Goal: Check status

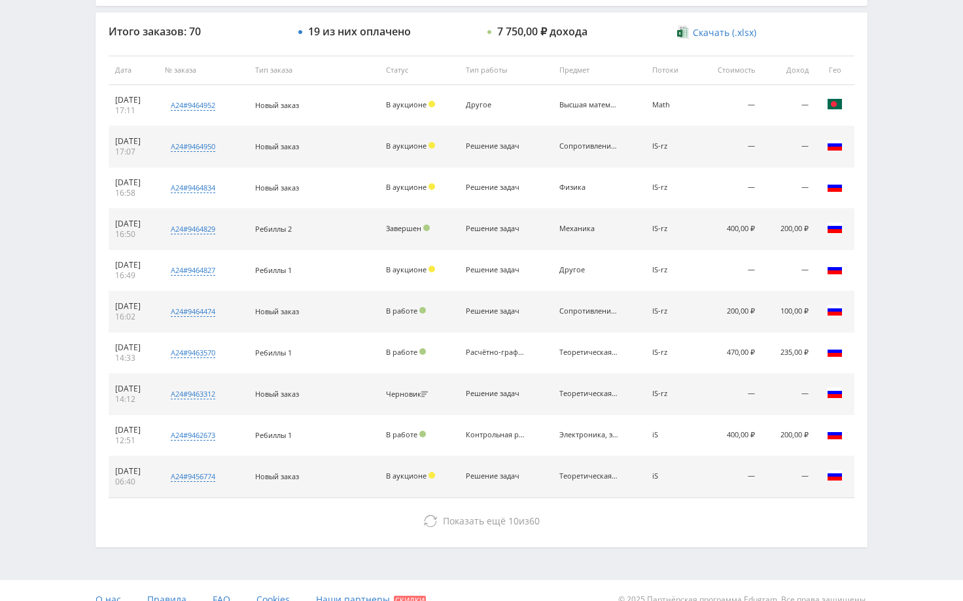
scroll to position [498, 0]
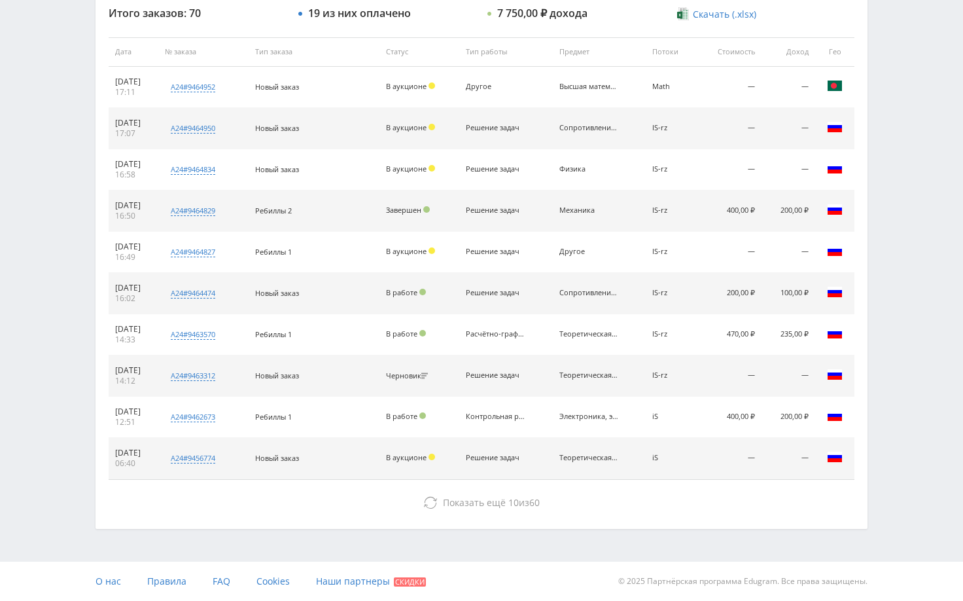
click at [898, 236] on div "Telegram-канал Инструменты База знаний Ваш менеджер: Alex Alex Online @edugram_…" at bounding box center [481, 51] width 963 height 1098
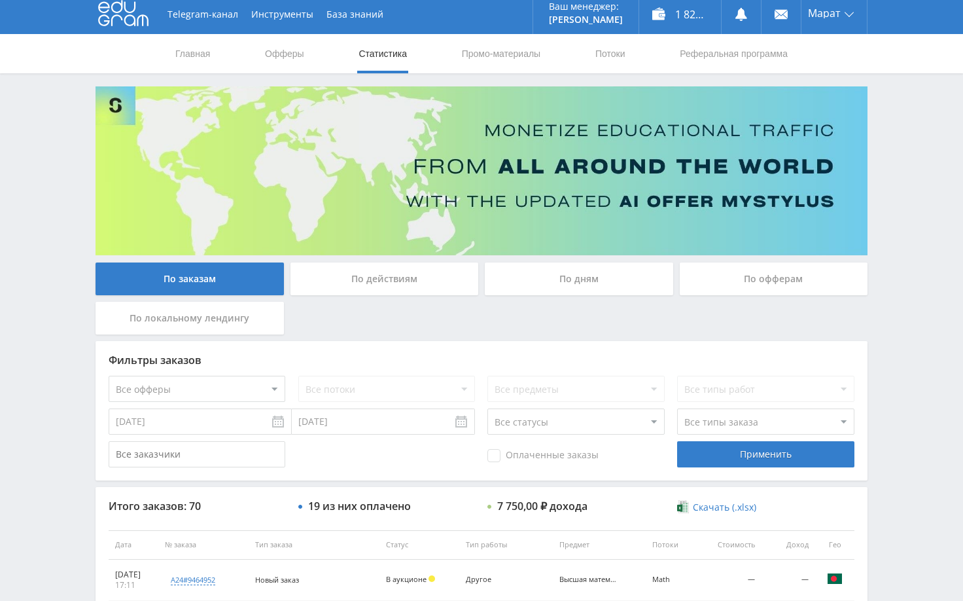
scroll to position [0, 0]
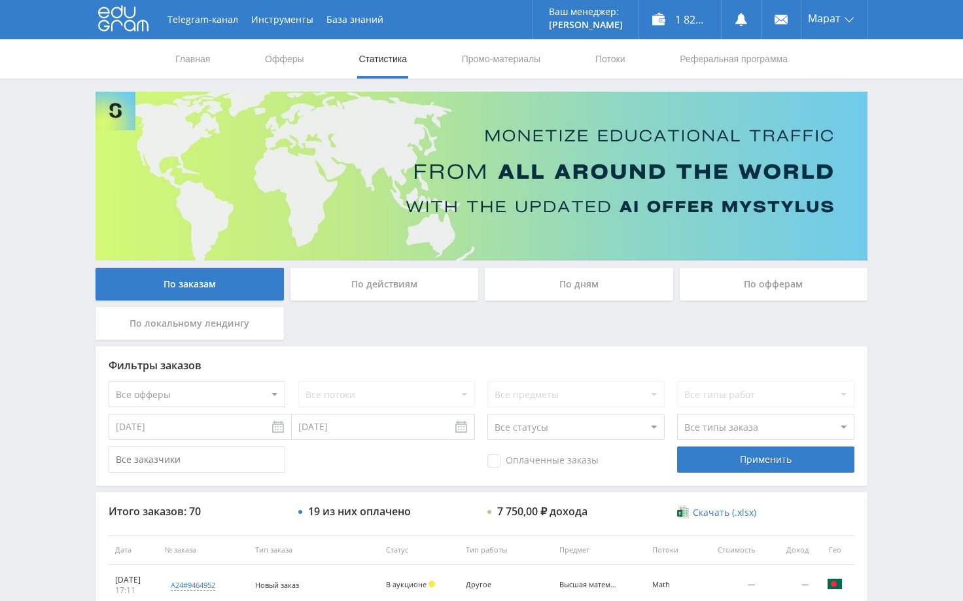
click at [915, 151] on div "Telegram-канал Инструменты База знаний Ваш менеджер: Alex Alex Online @edugram_…" at bounding box center [481, 549] width 963 height 1098
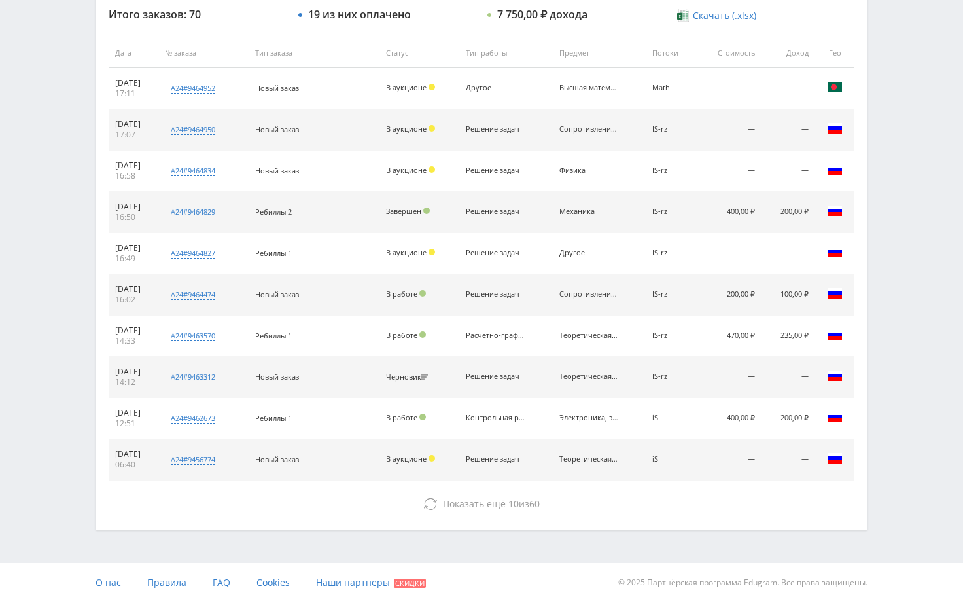
scroll to position [498, 0]
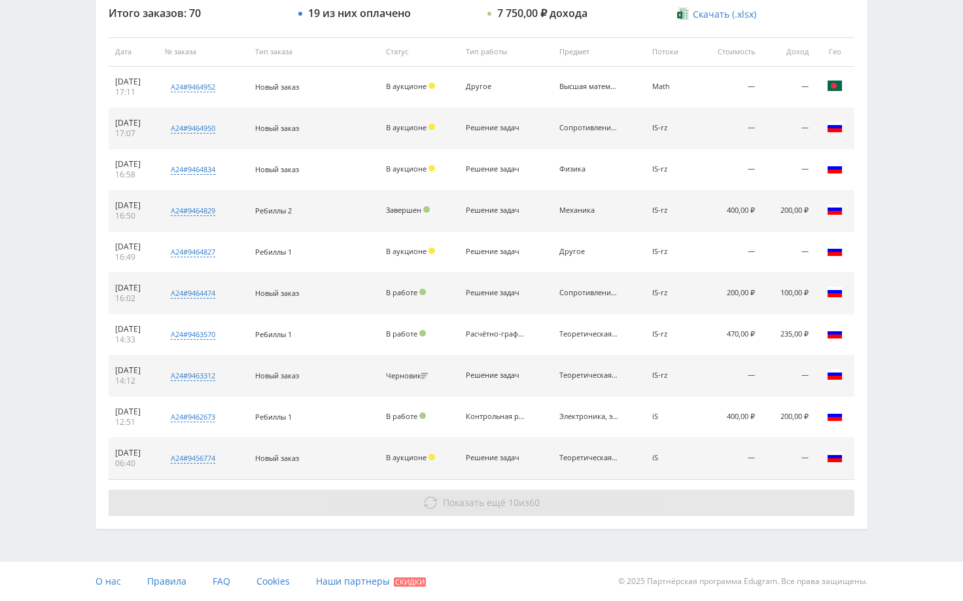
click at [771, 500] on button "Показать ещё 10 из 60" at bounding box center [482, 502] width 746 height 26
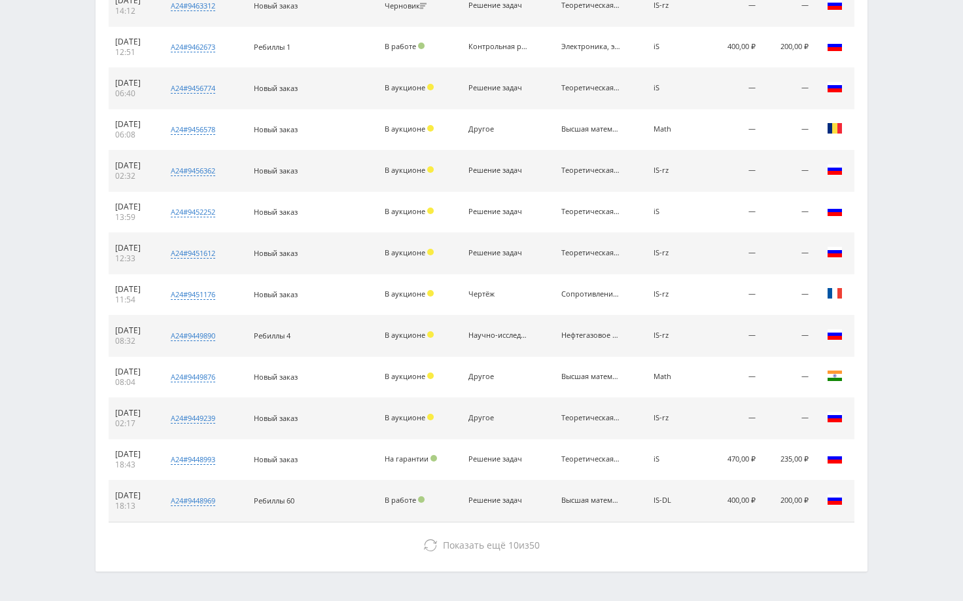
scroll to position [910, 0]
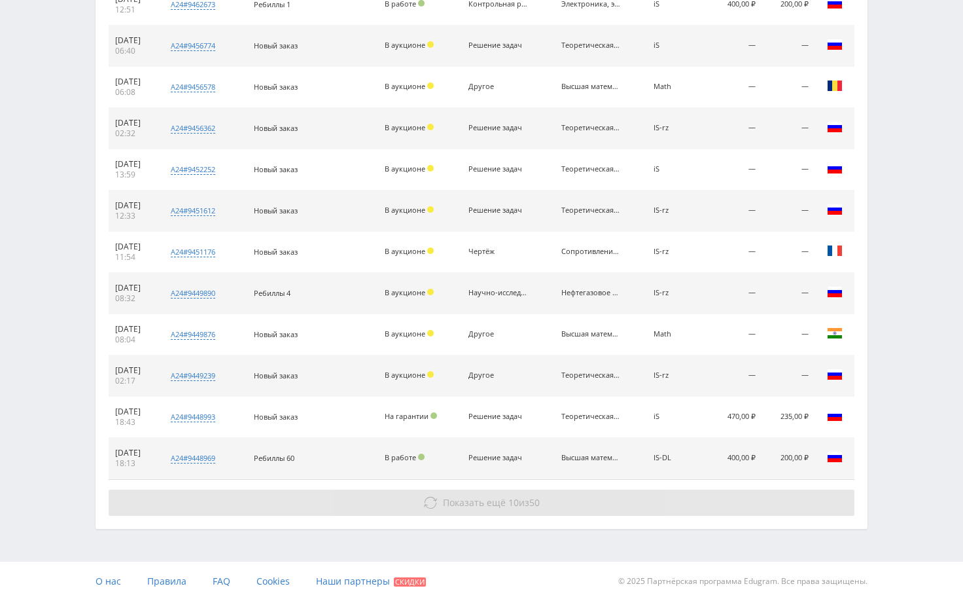
click at [796, 498] on button "Показать ещё 10 из 50" at bounding box center [482, 502] width 746 height 26
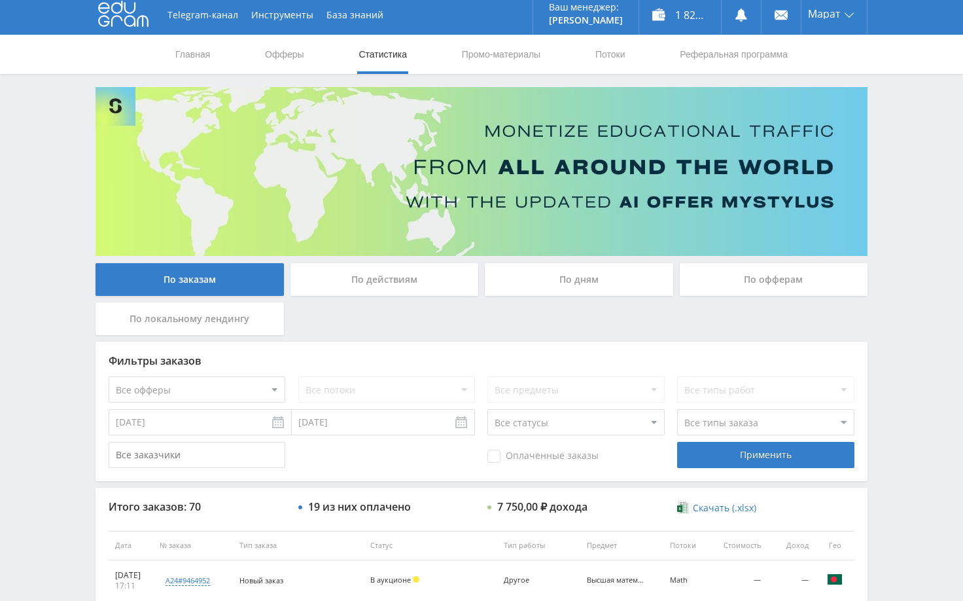
scroll to position [0, 0]
